Goal: Ask a question: Seek information or help from site administrators or community

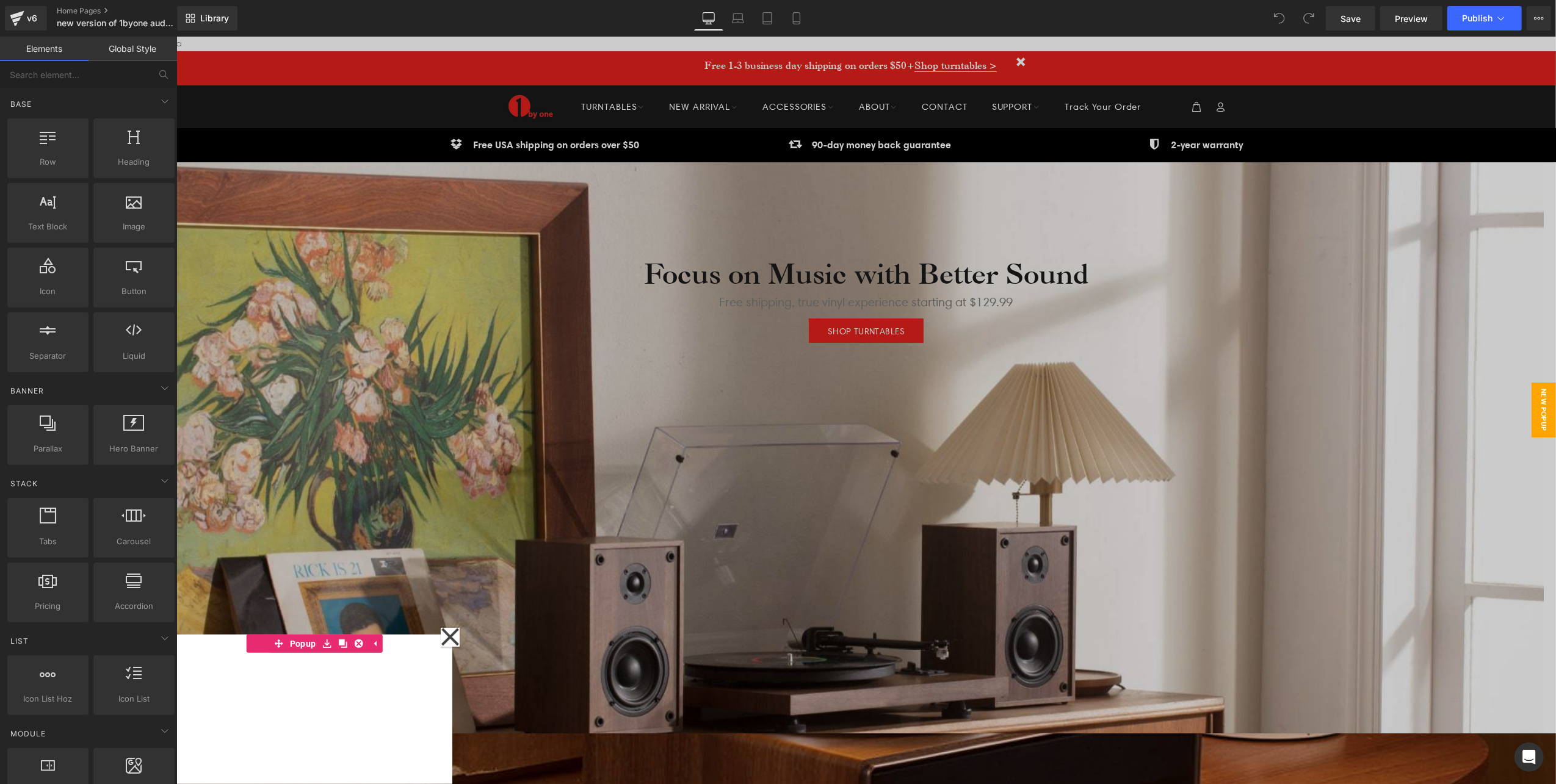
scroll to position [4375, 1367]
click at [326, 44] on div at bounding box center [866, 409] width 1380 height 747
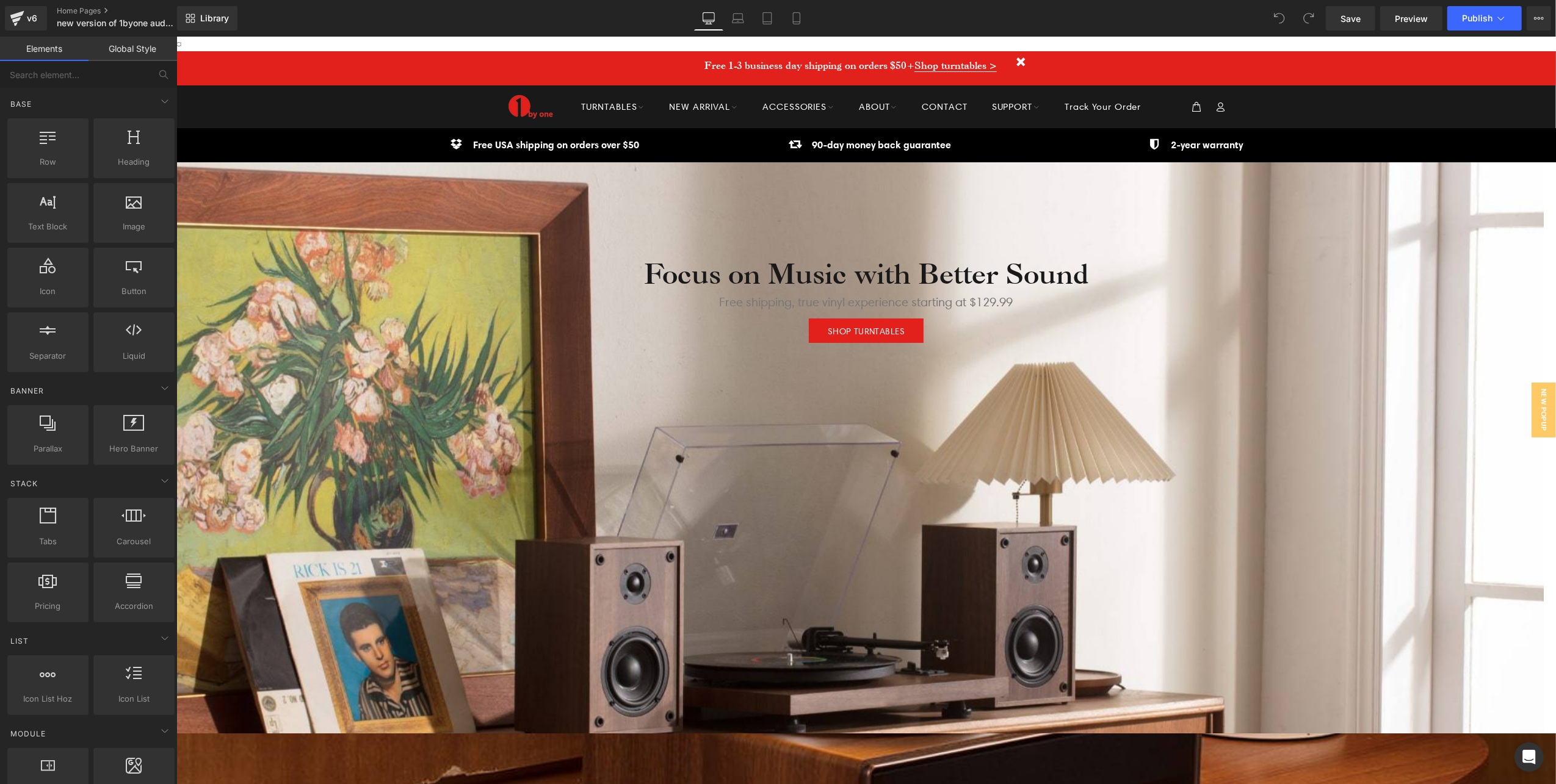
click at [1521, 752] on div "Open Intercom Messenger" at bounding box center [1529, 757] width 33 height 33
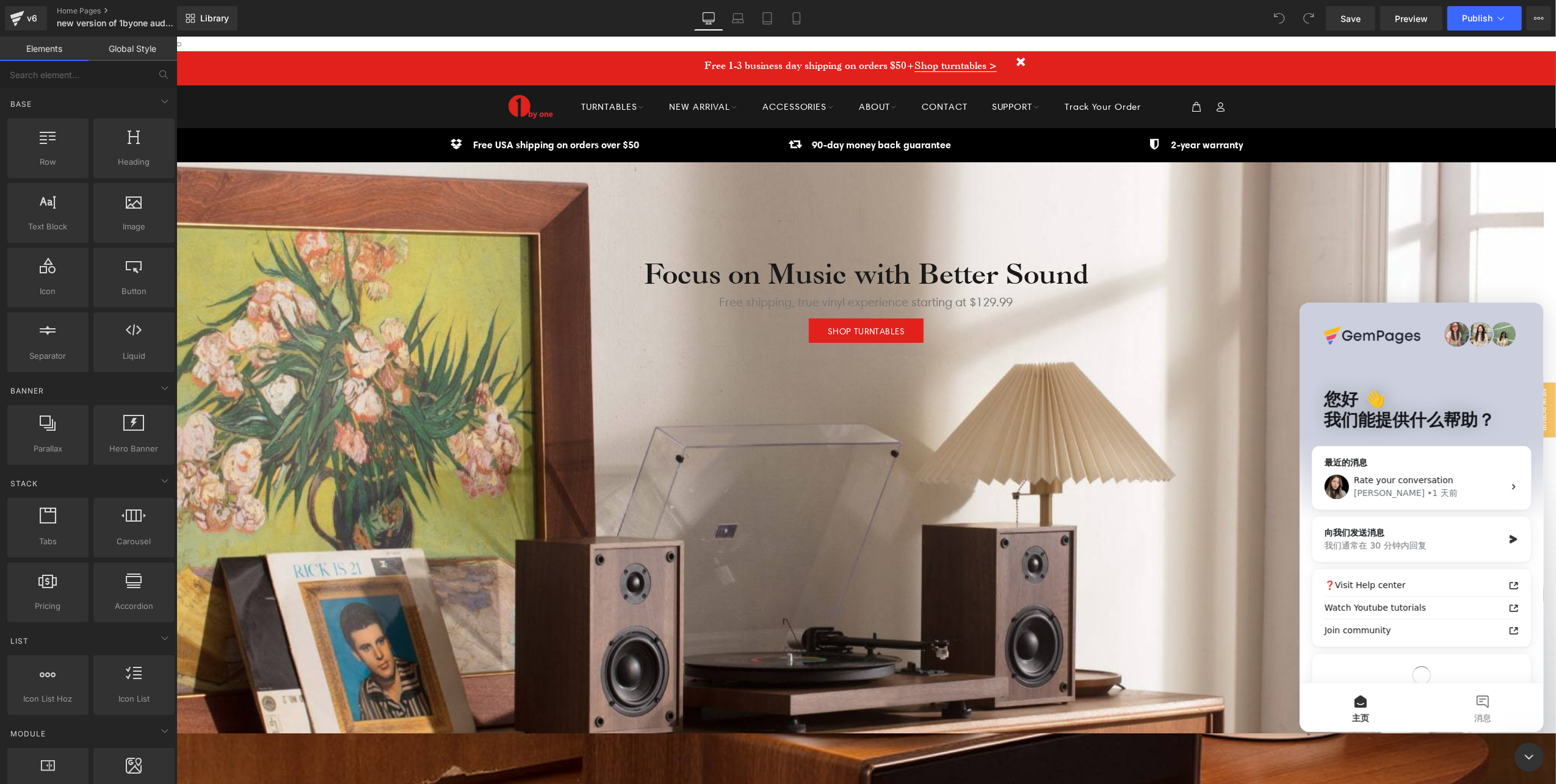
scroll to position [0, 0]
click at [1438, 479] on span "Rate your conversation" at bounding box center [1403, 479] width 100 height 10
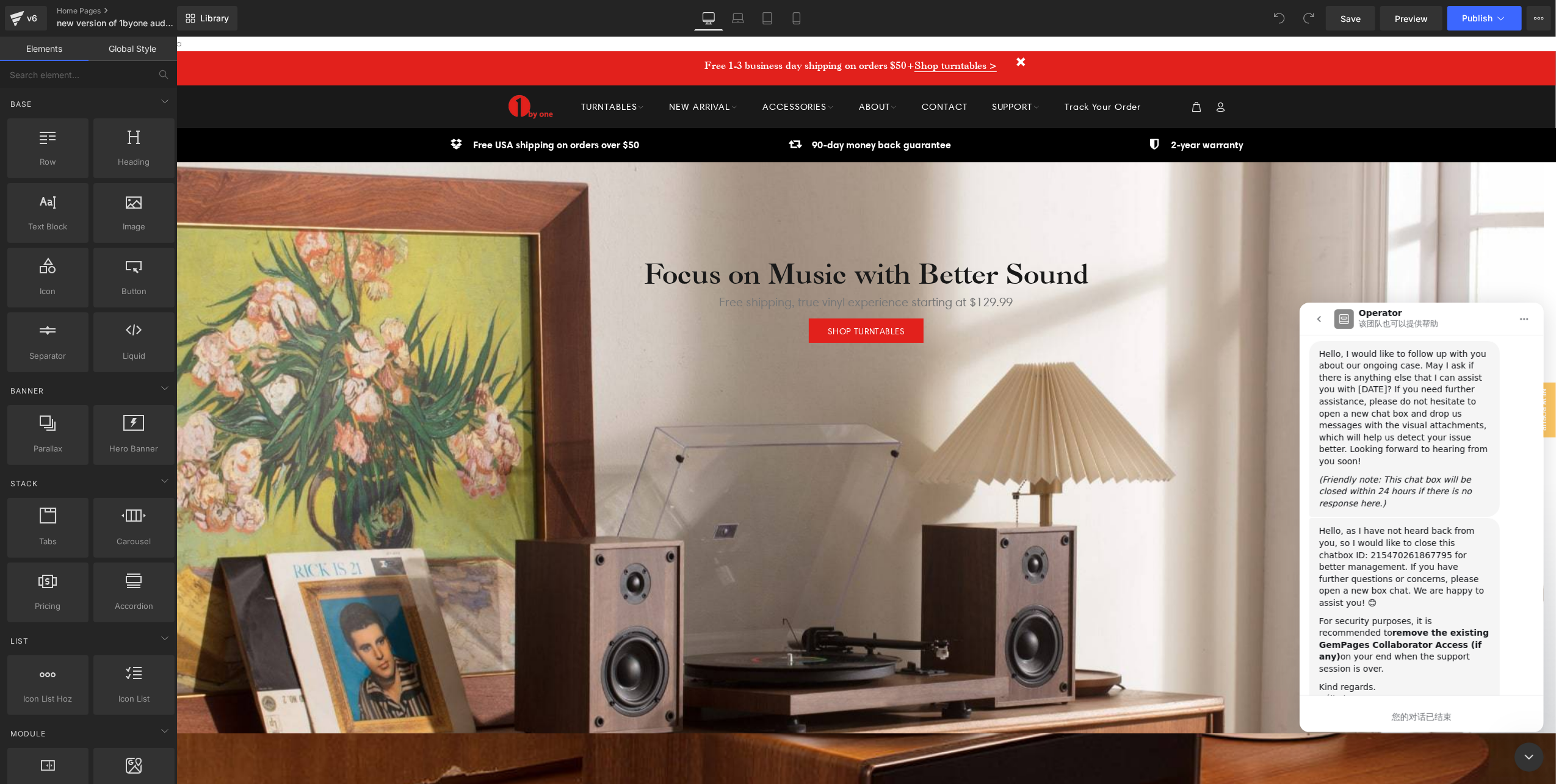
scroll to position [5099, 0]
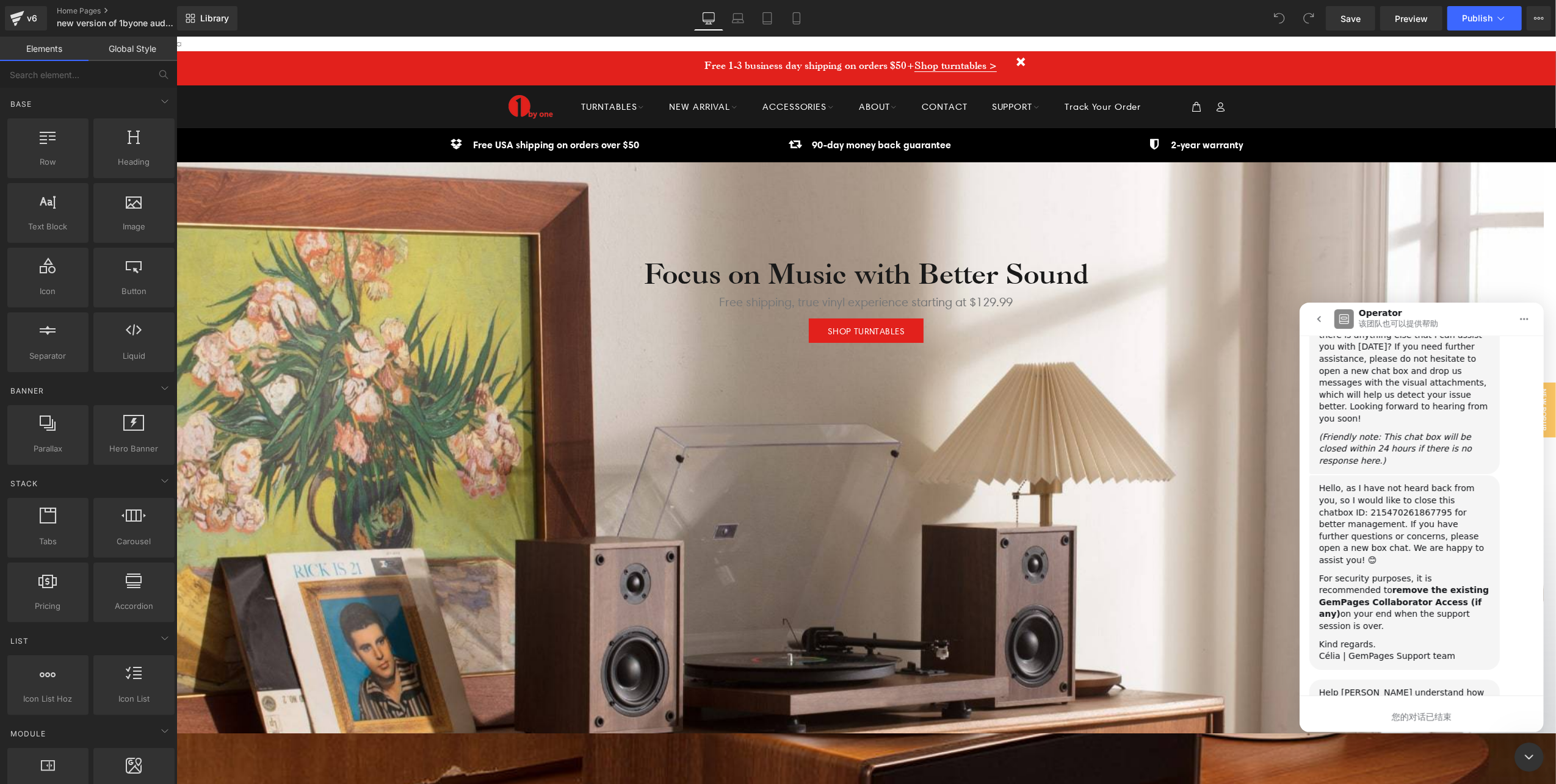
click at [1317, 315] on icon "go back" at bounding box center [1319, 318] width 10 height 10
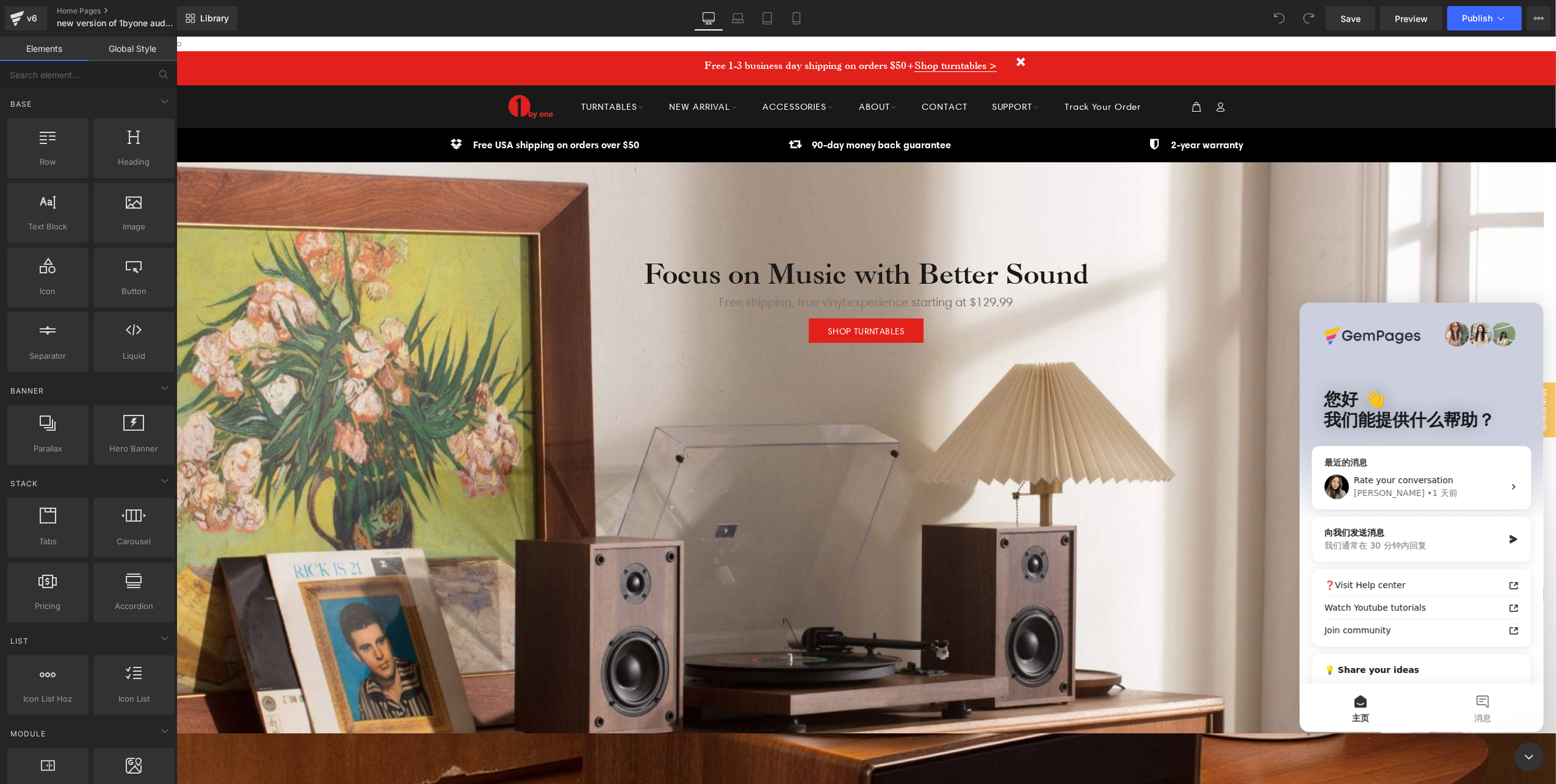
scroll to position [0, 0]
click at [1413, 542] on div "我们通常在 30 分钟内回复" at bounding box center [1414, 545] width 179 height 13
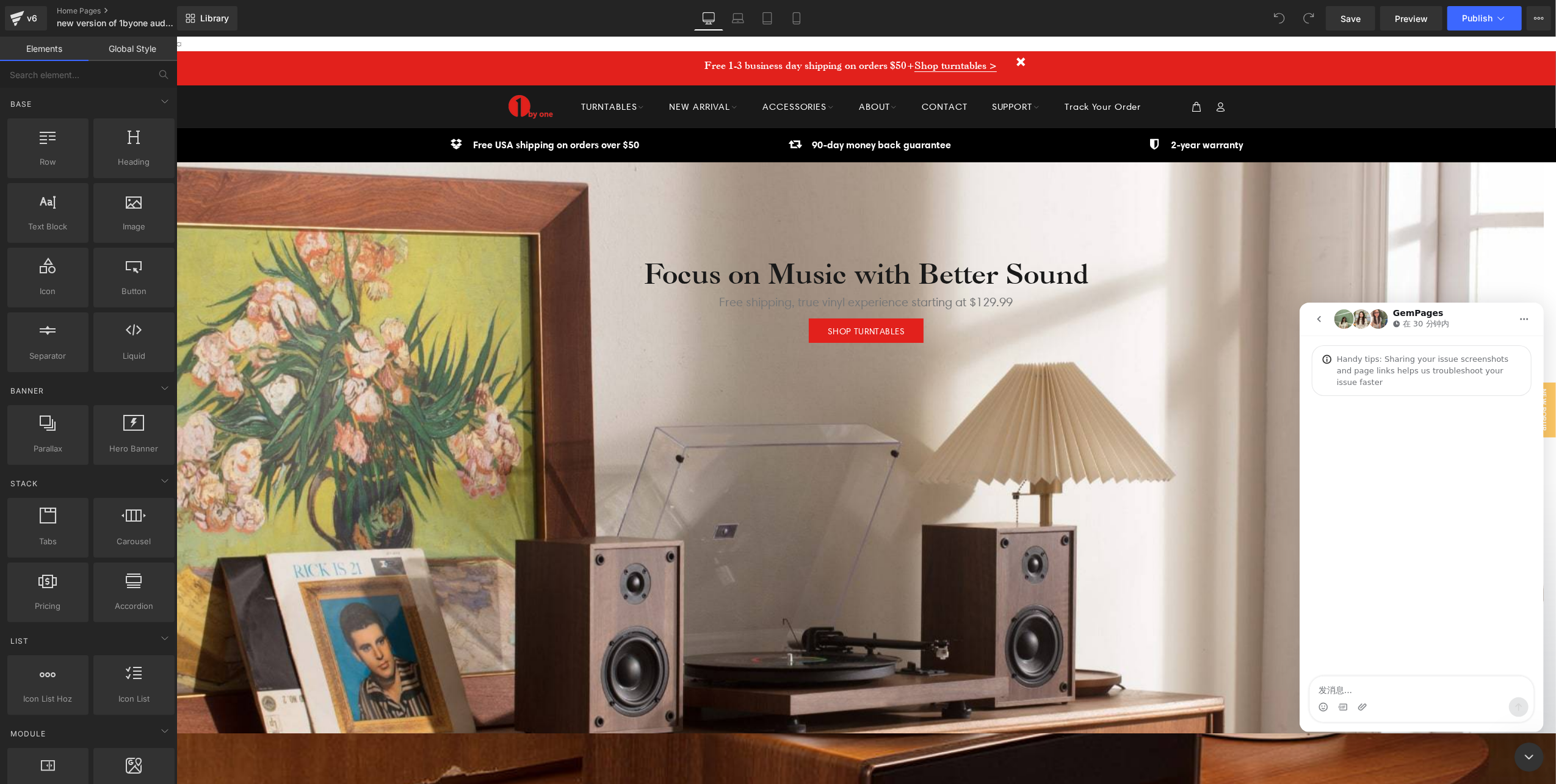
click at [1386, 689] on textarea "发消息..." at bounding box center [1421, 686] width 224 height 21
type textarea "could you please help us check out how to delete the white line above the heade…"
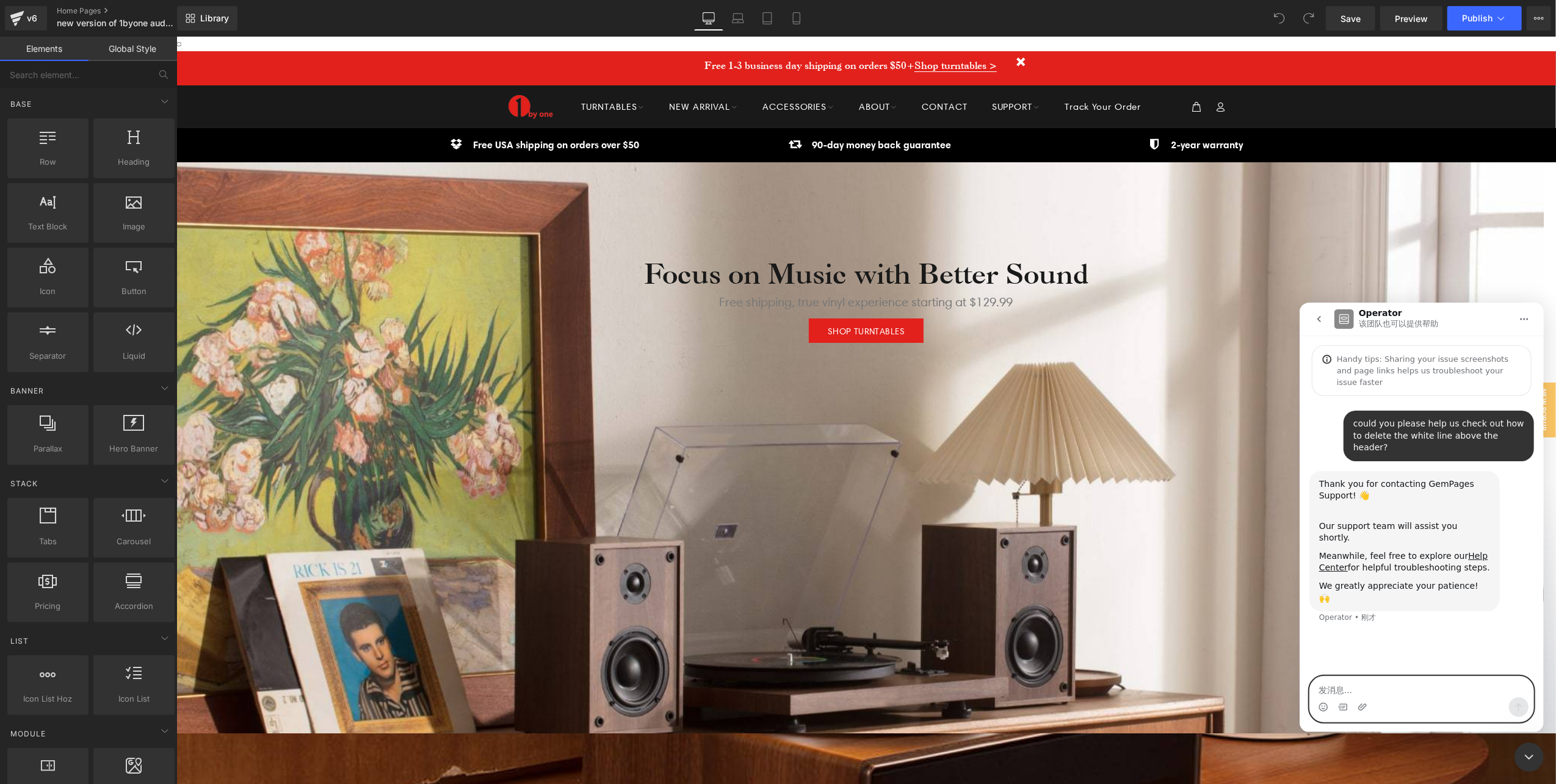
click at [1411, 689] on textarea "发消息..." at bounding box center [1421, 686] width 224 height 21
click at [1442, 640] on img "user说…" at bounding box center [1441, 651] width 163 height 23
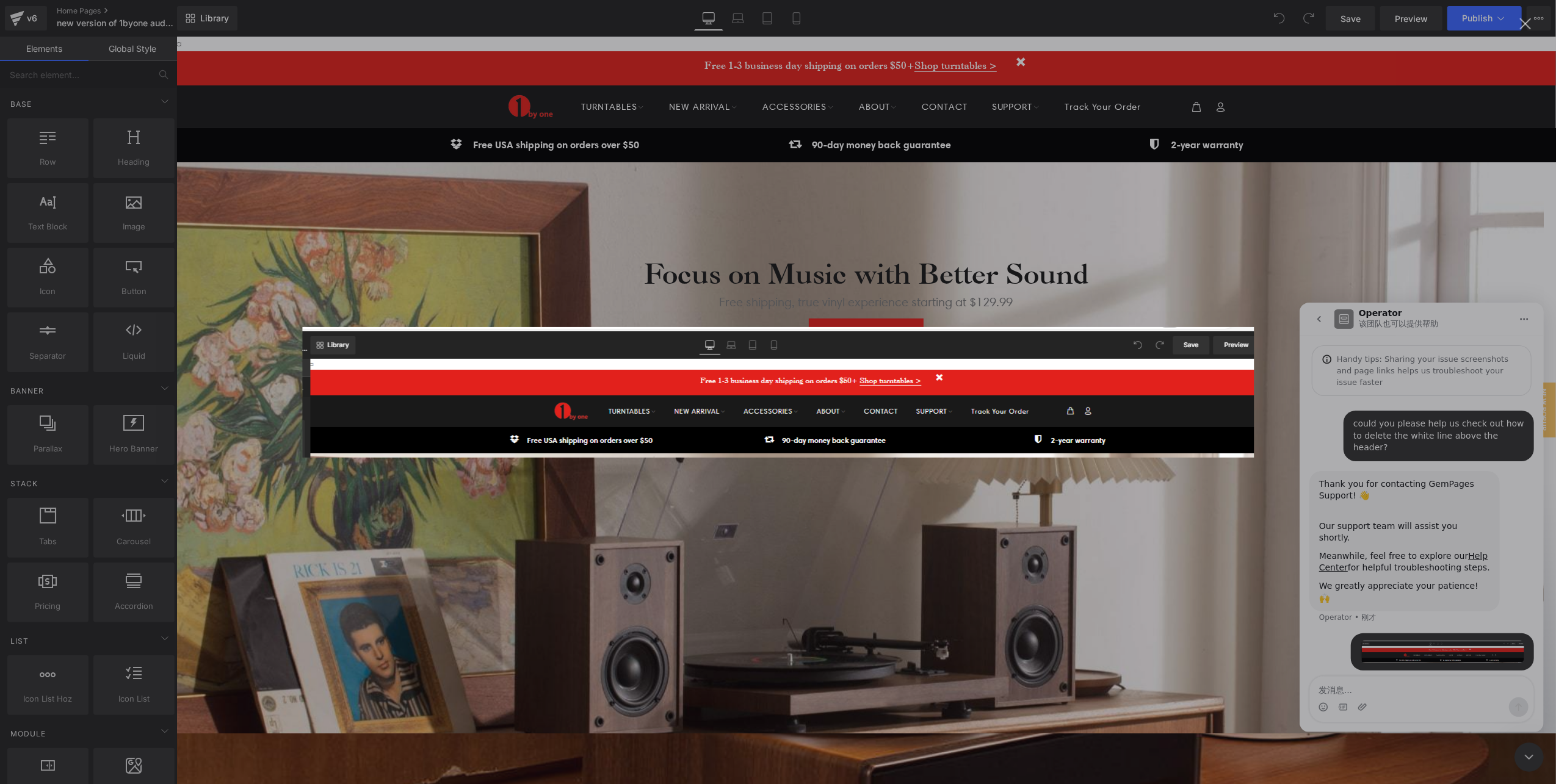
click at [1421, 681] on div "Intercom Messenger" at bounding box center [778, 392] width 1556 height 784
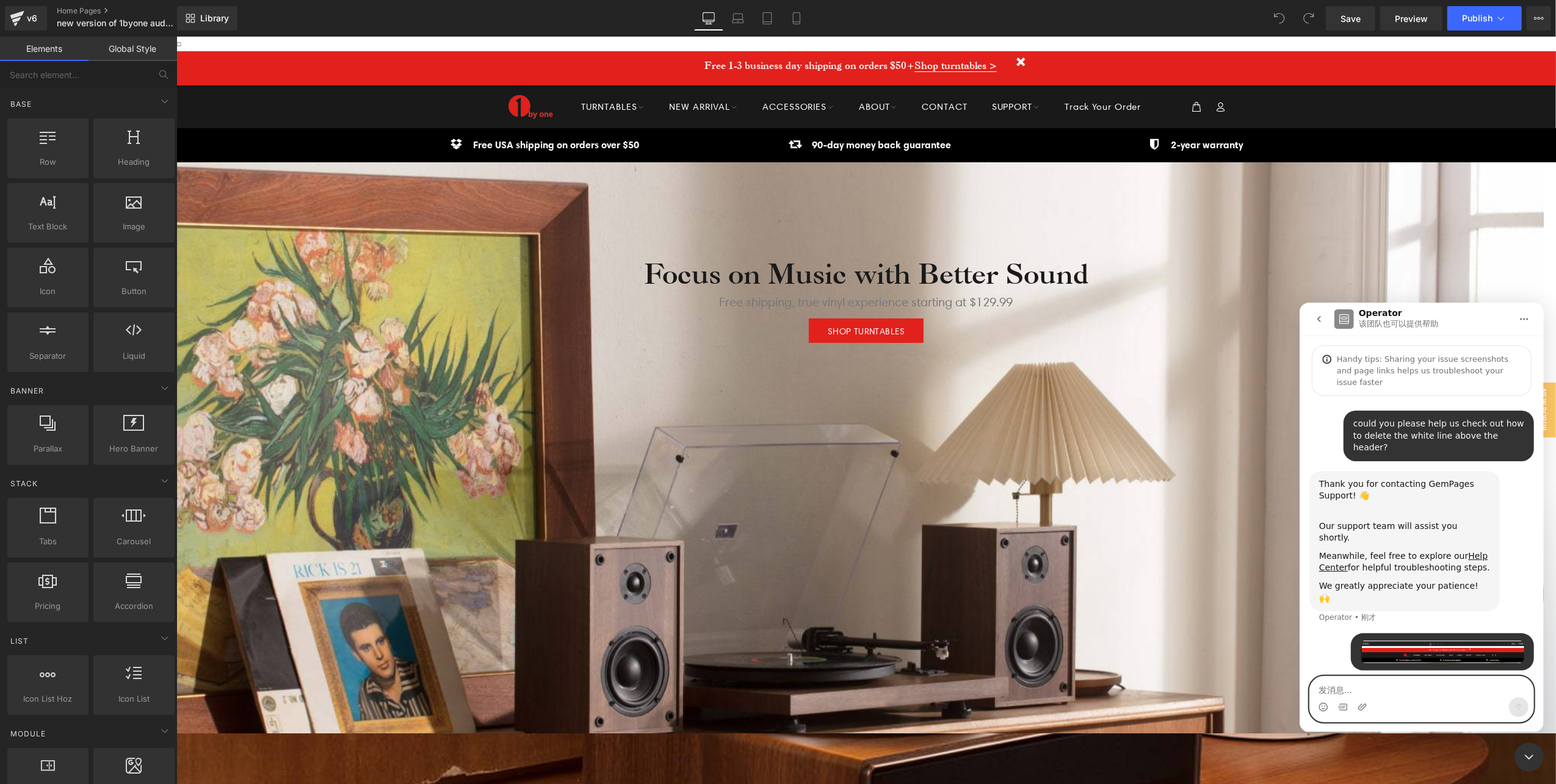
click at [1402, 692] on textarea "发消息..." at bounding box center [1421, 686] width 224 height 21
drag, startPoint x: 1329, startPoint y: 684, endPoint x: 1303, endPoint y: 688, distance: 26.3
click at [1303, 688] on div "we couldn't find where to edit this part. we couldn't find where to edit this p…" at bounding box center [1420, 698] width 244 height 46
type textarea "I couldn't find where to edit this part."
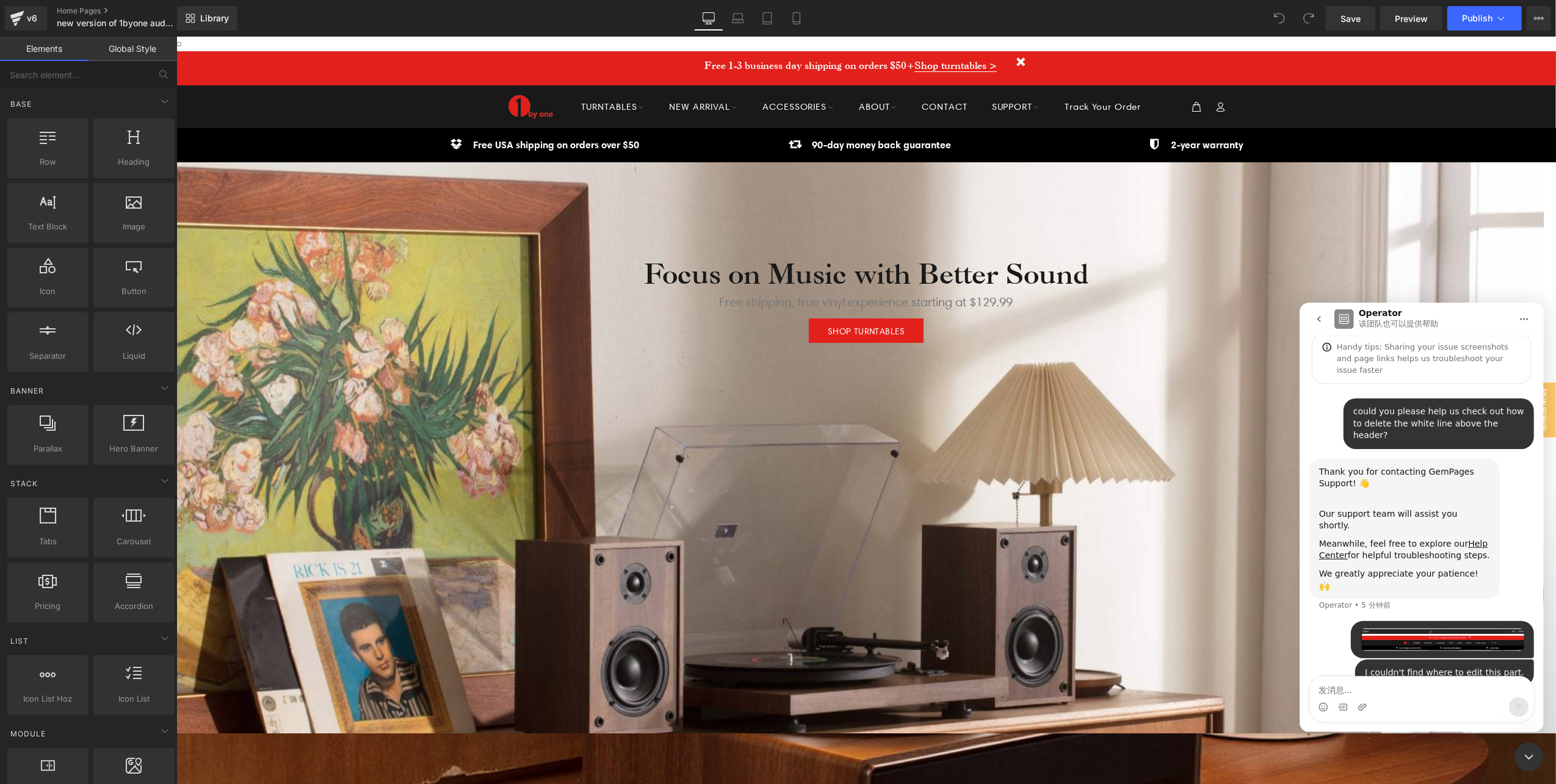
click at [620, 559] on div at bounding box center [778, 374] width 1556 height 747
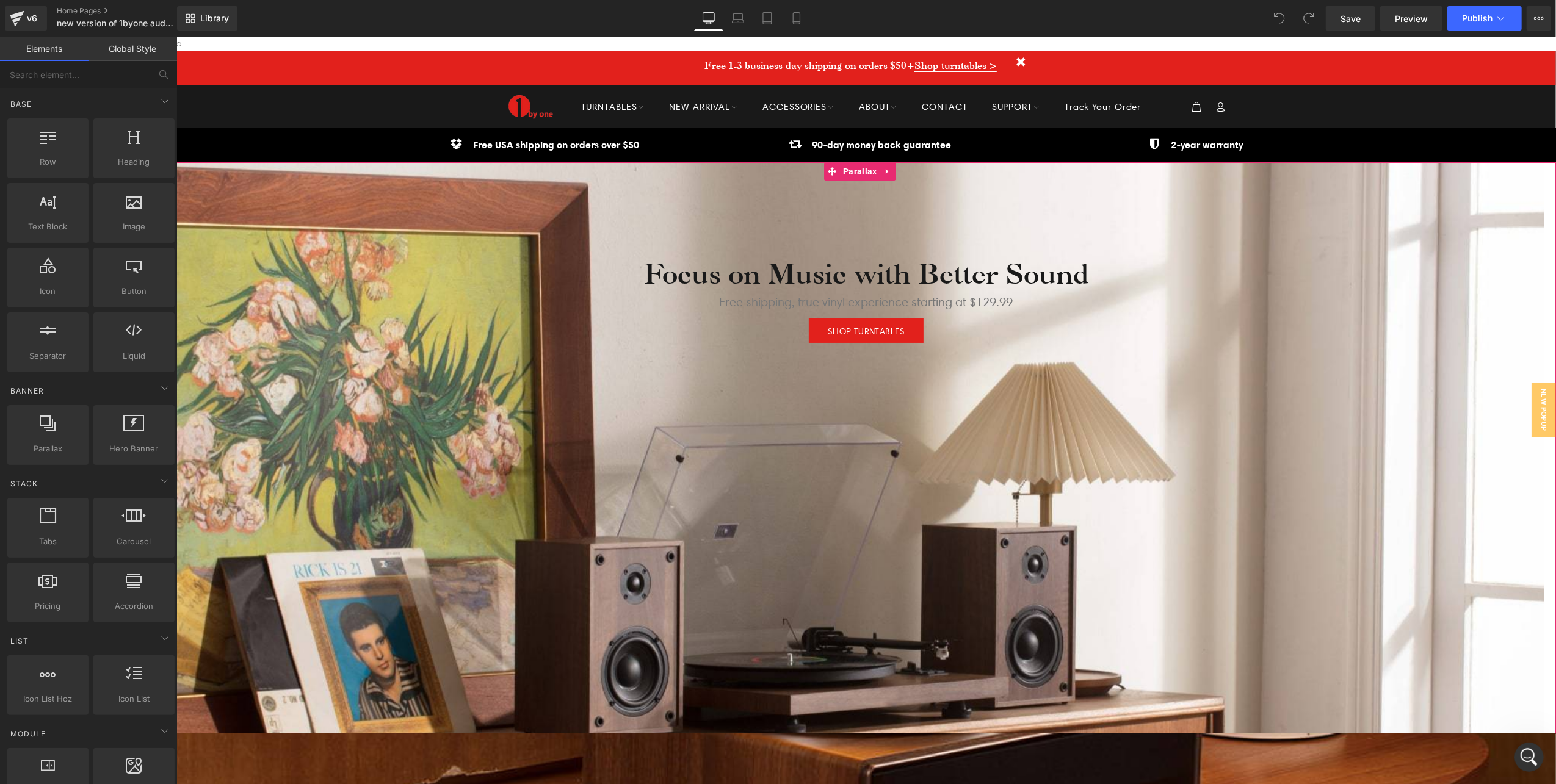
scroll to position [11, 0]
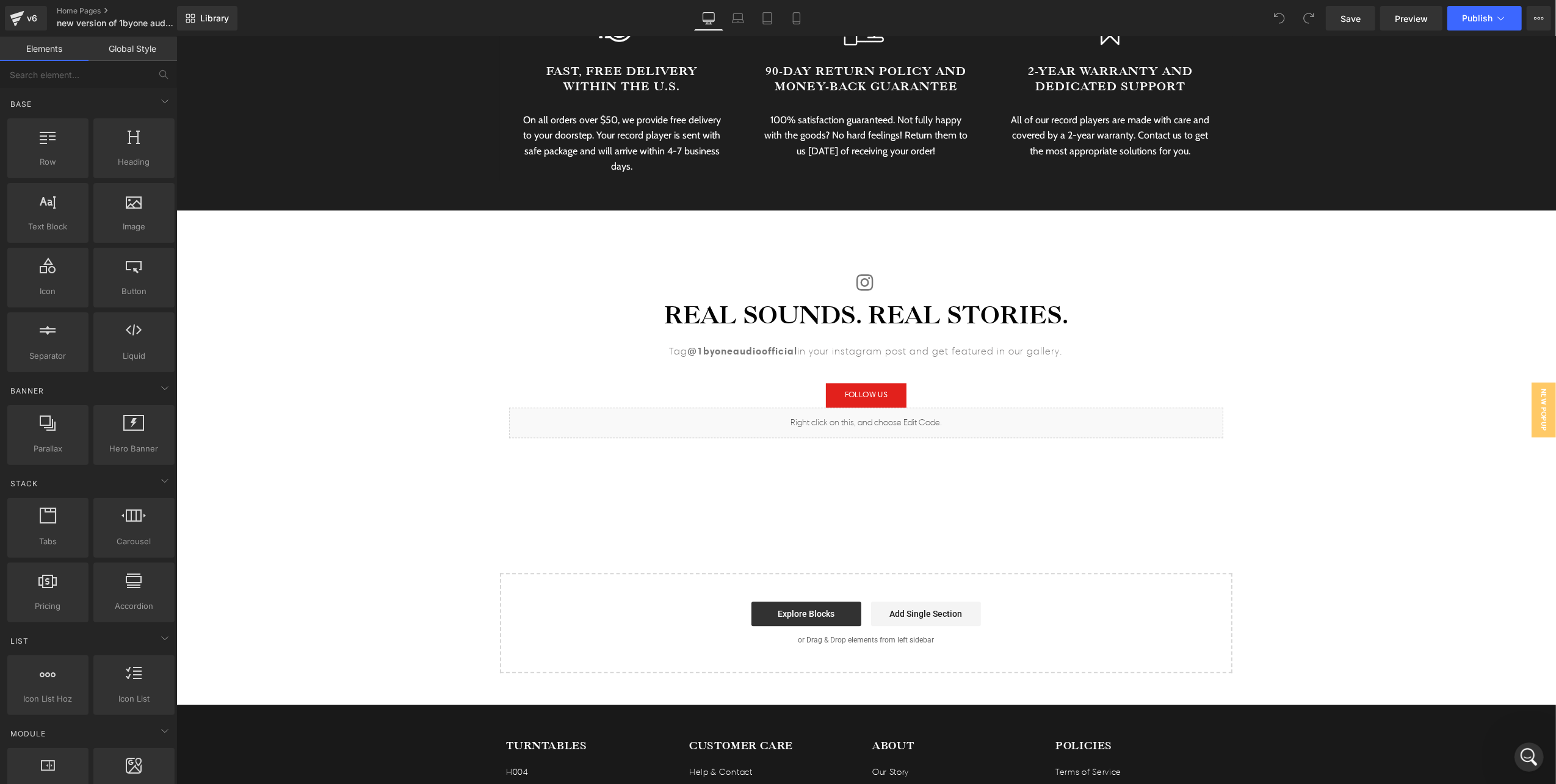
scroll to position [3627, 0]
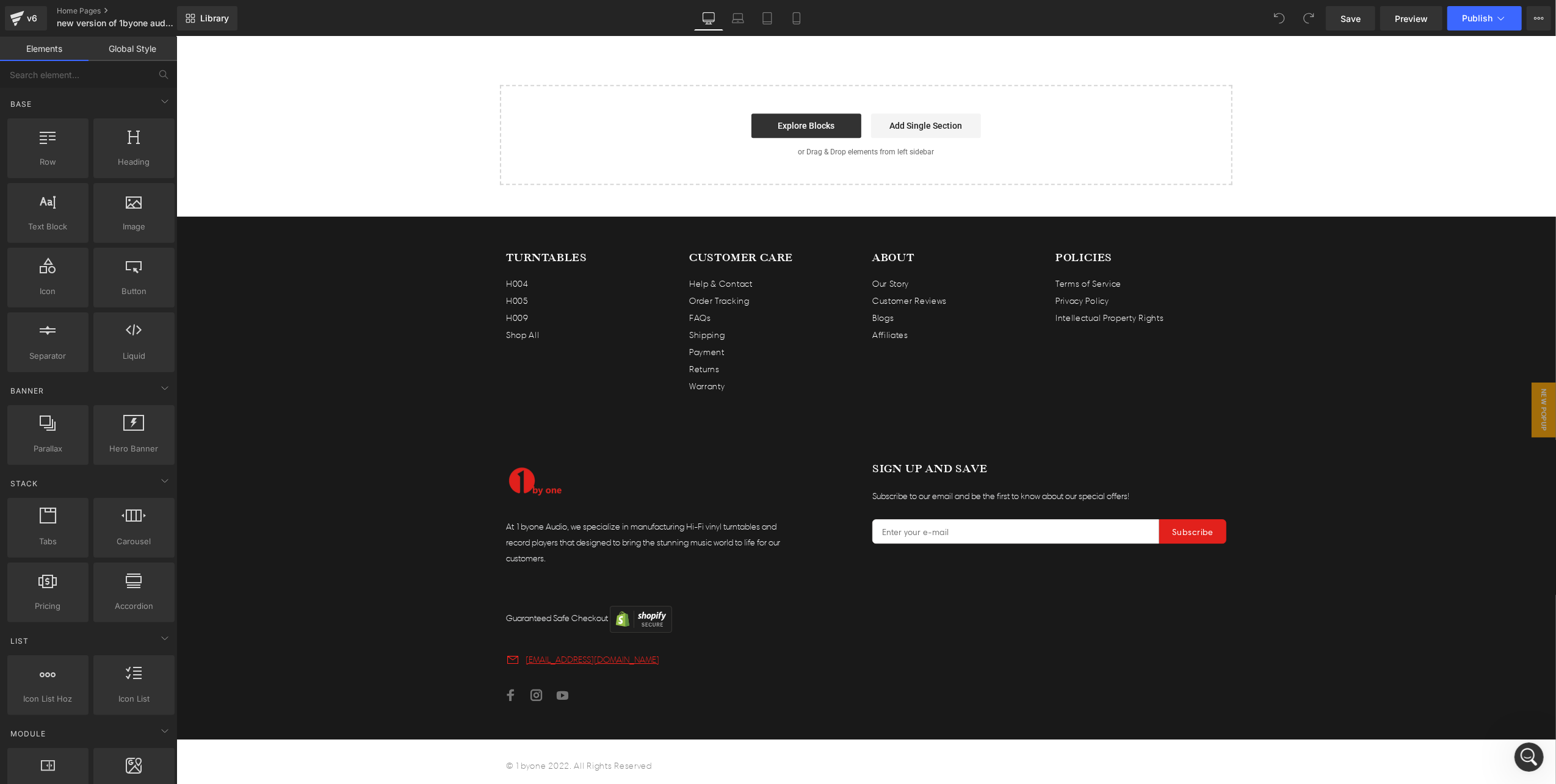
click at [1533, 762] on div "打开 Intercom Messenger" at bounding box center [1528, 756] width 41 height 41
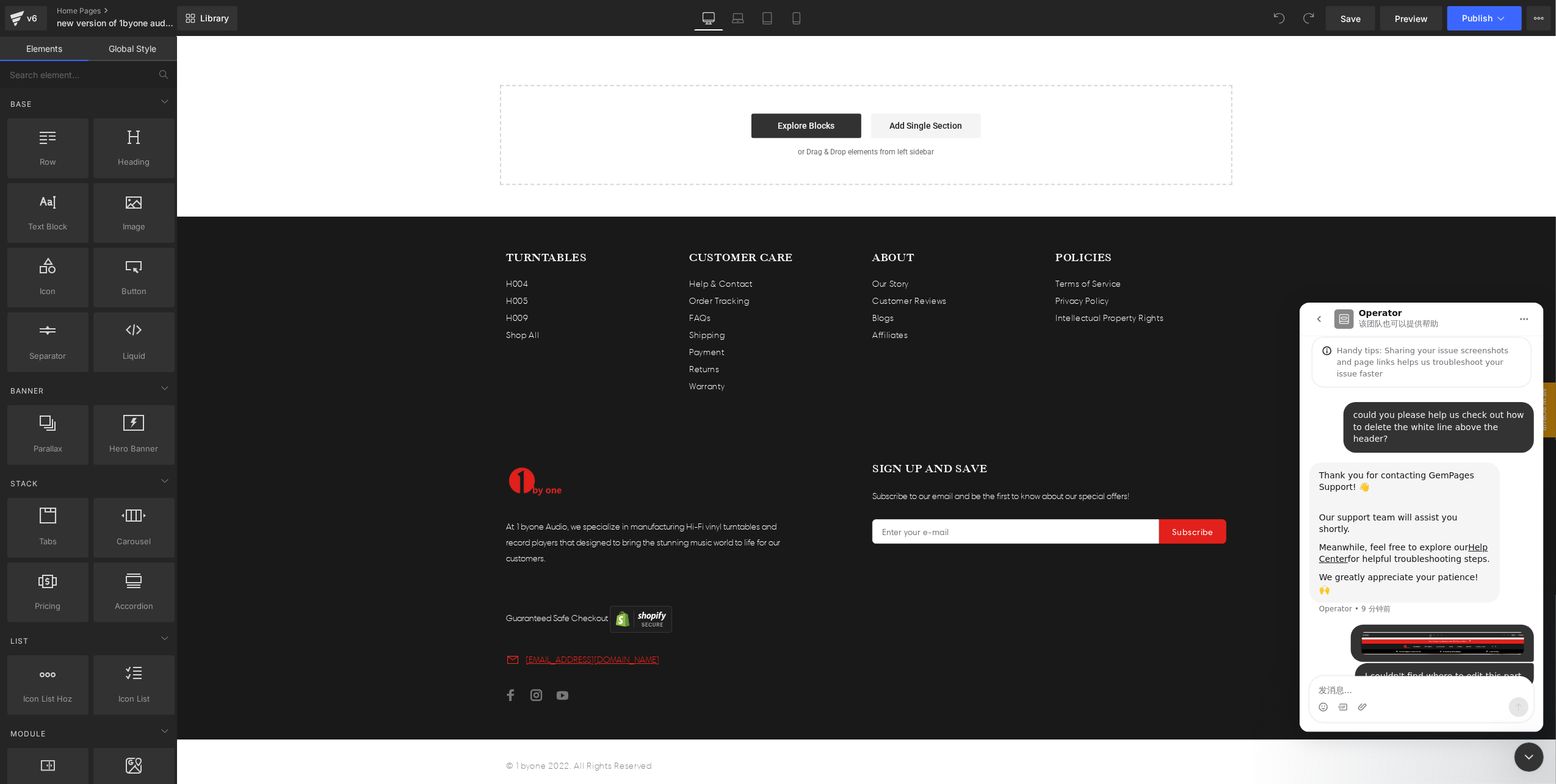
scroll to position [11, 0]
click at [1310, 318] on button "go back" at bounding box center [1318, 317] width 23 height 23
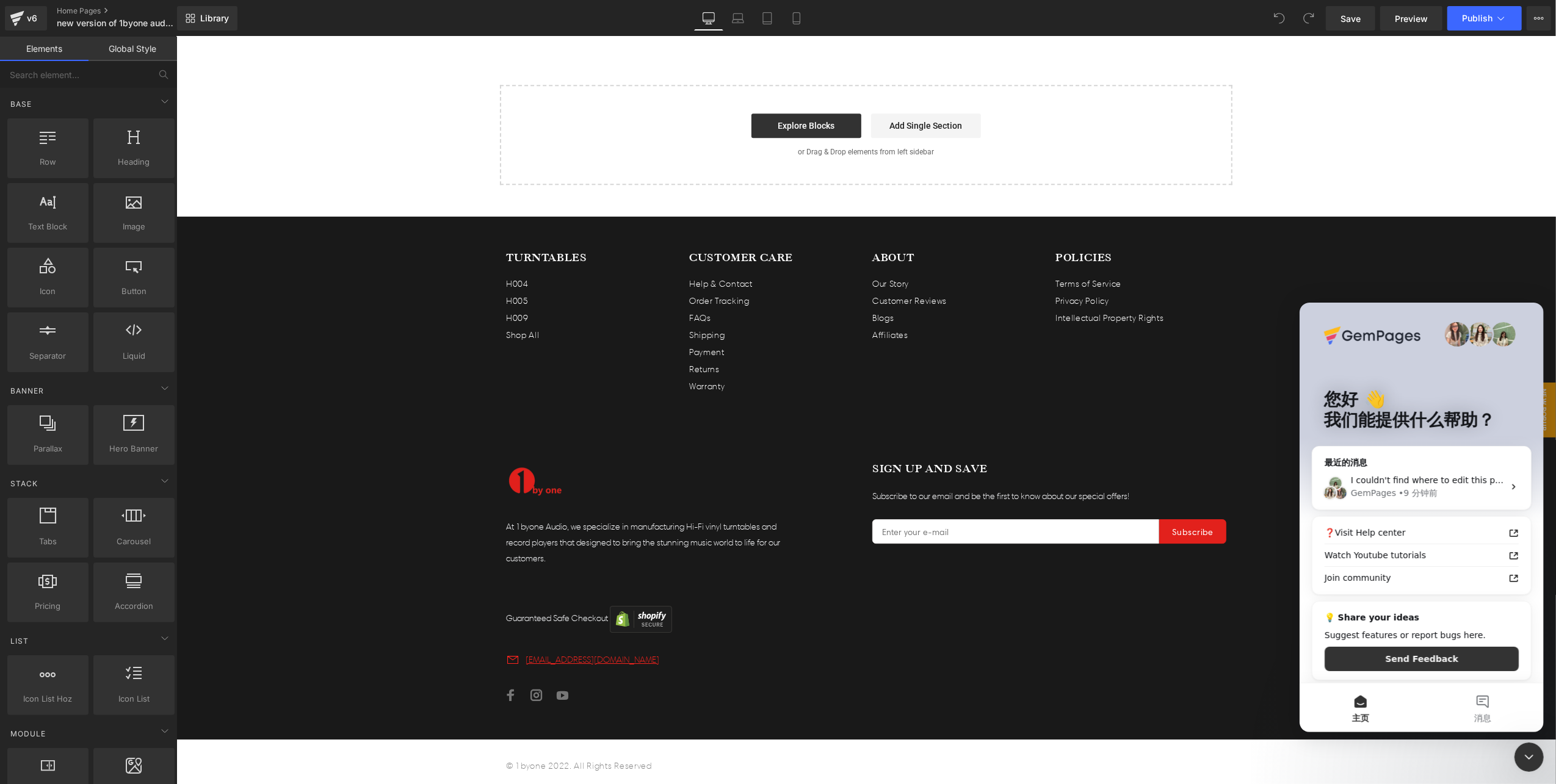
scroll to position [0, 0]
click at [1448, 484] on span "I couldn't find where to edit this part." at bounding box center [1429, 479] width 159 height 10
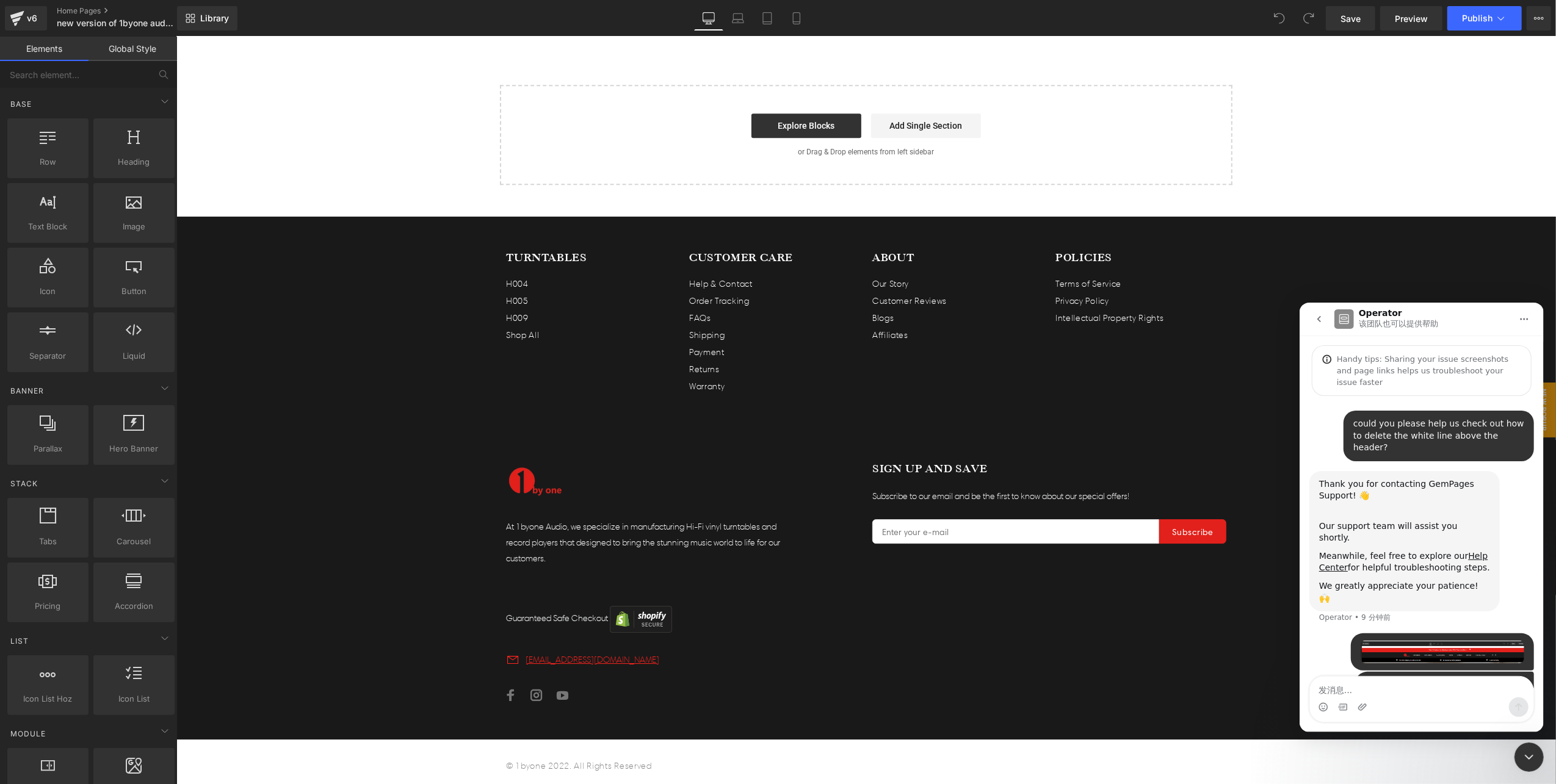
scroll to position [12, 0]
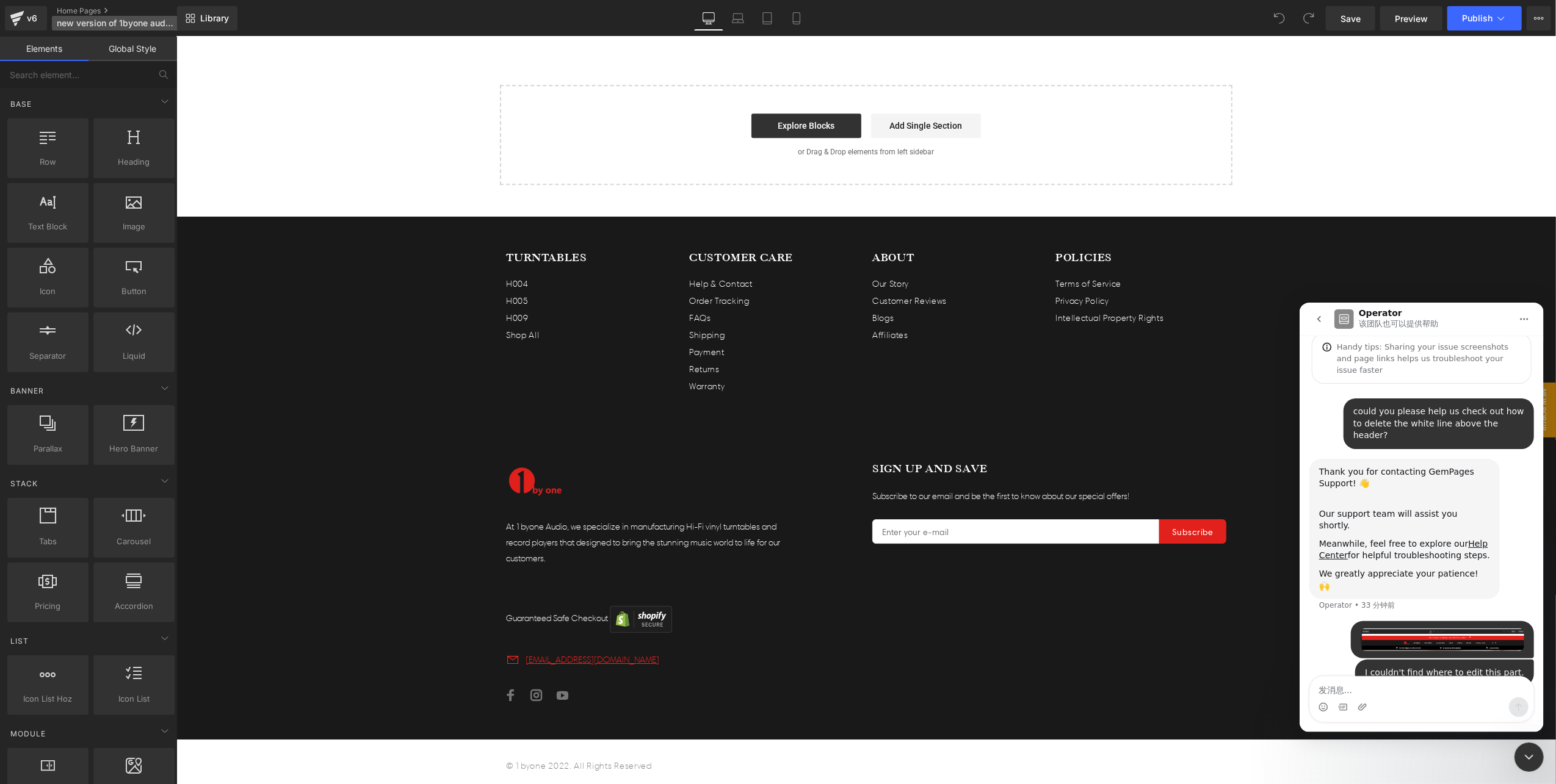
drag, startPoint x: 28, startPoint y: 14, endPoint x: 89, endPoint y: 16, distance: 61.0
click at [28, 14] on div at bounding box center [778, 374] width 1556 height 747
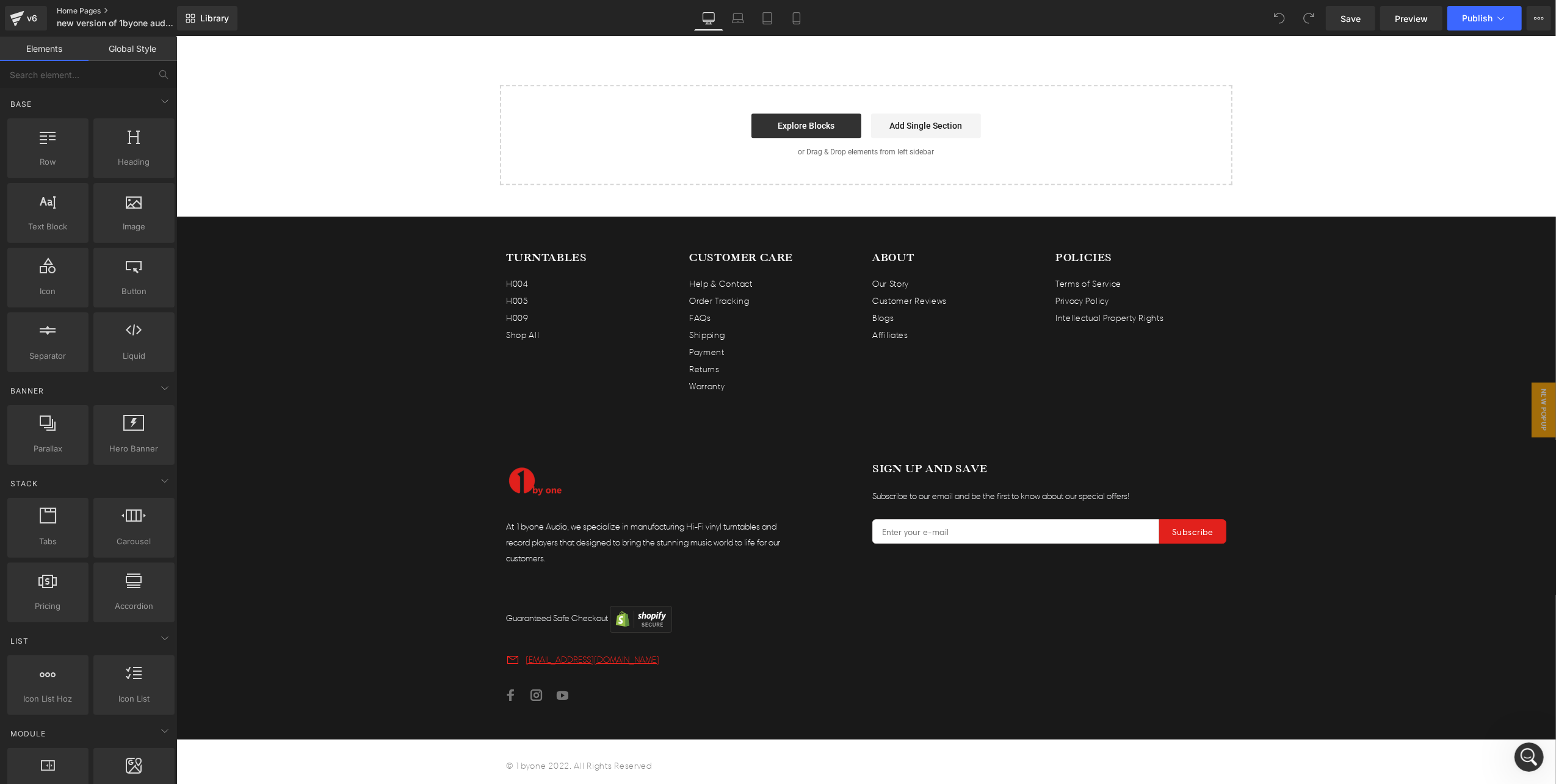
click at [92, 9] on link "Home Pages" at bounding box center [127, 11] width 140 height 10
